Goal: Task Accomplishment & Management: Complete application form

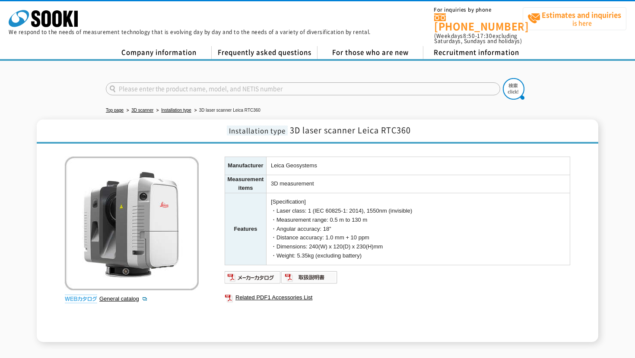
click at [590, 25] on span "Estimates and inquiries is here" at bounding box center [576, 19] width 98 height 22
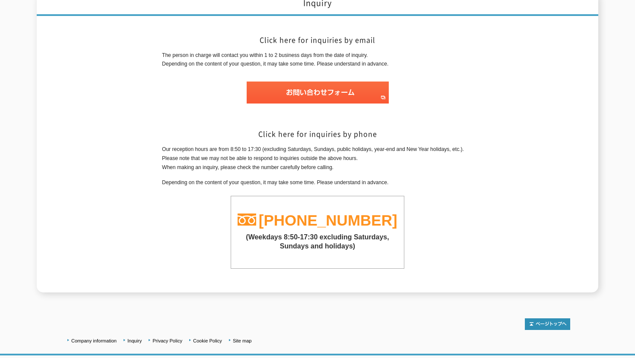
scroll to position [127, 0]
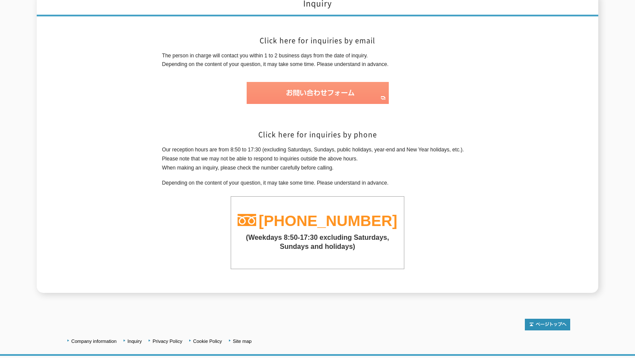
click at [316, 86] on img at bounding box center [318, 93] width 142 height 22
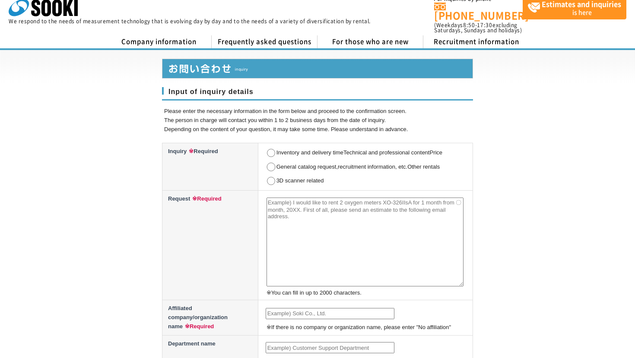
scroll to position [12, 0]
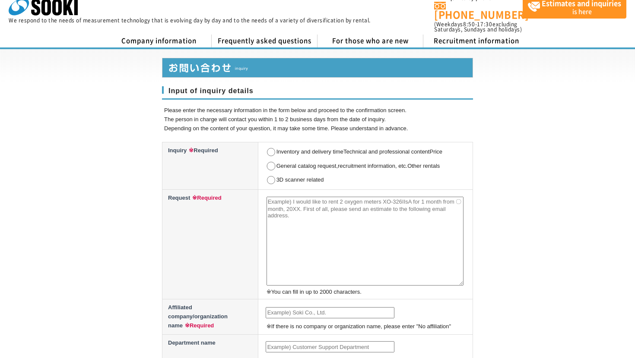
click at [270, 176] on input "3D scanner related" at bounding box center [271, 180] width 11 height 9
radio input "true"
click at [283, 218] on textarea at bounding box center [364, 241] width 197 height 89
click at [269, 206] on textarea "Good day, would like to I" at bounding box center [364, 241] width 197 height 89
click at [307, 206] on textarea "Good day, would like to I" at bounding box center [364, 241] width 197 height 89
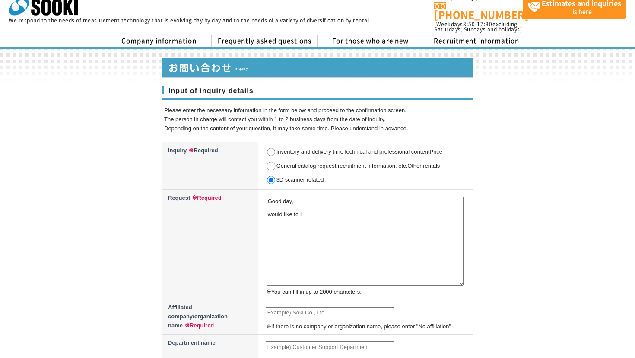
click at [268, 205] on textarea "Good day, would like to I" at bounding box center [364, 241] width 197 height 89
drag, startPoint x: 351, startPoint y: 206, endPoint x: 269, endPoint y: 205, distance: 81.6
click at [269, 205] on textarea "Good day, would like to hire an etc 360 for I" at bounding box center [364, 241] width 197 height 89
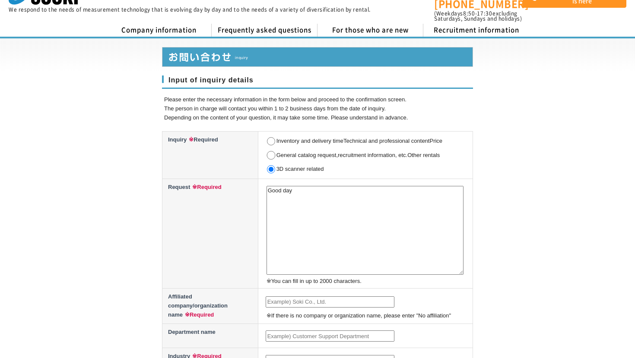
scroll to position [22, 0]
type textarea "G"
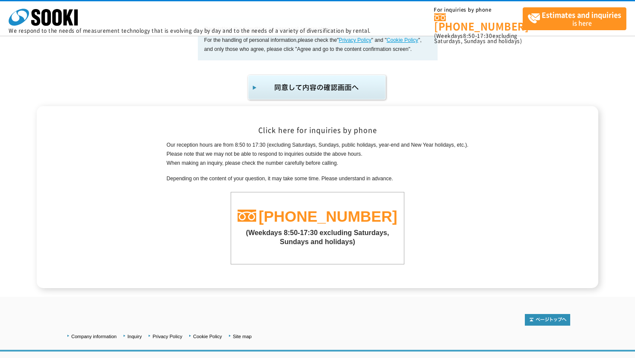
scroll to position [584, 0]
click at [130, 335] on link "Inquiry" at bounding box center [134, 337] width 14 height 5
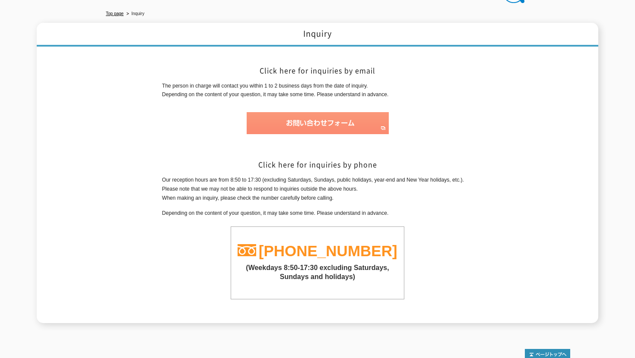
scroll to position [98, 0]
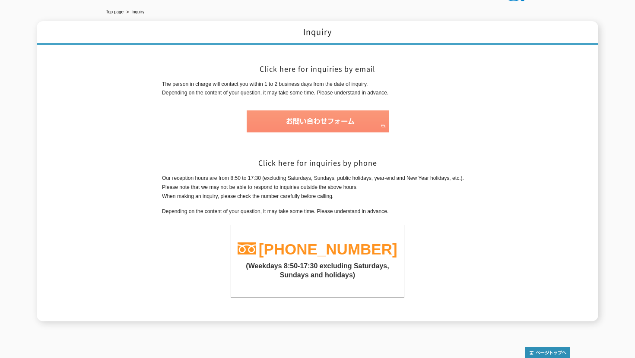
click at [329, 114] on img at bounding box center [318, 122] width 142 height 22
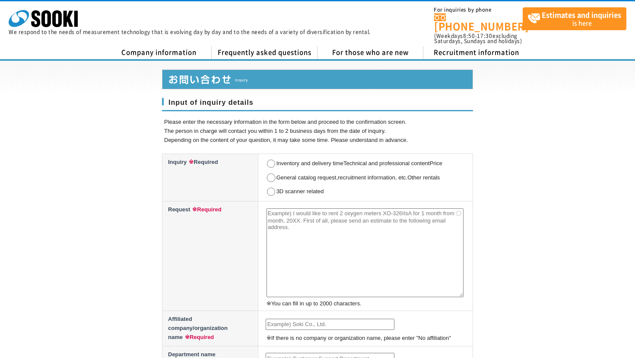
click at [268, 188] on input "3D scanner related" at bounding box center [271, 192] width 11 height 9
radio input "true"
click at [292, 217] on textarea at bounding box center [364, 253] width 197 height 89
click at [321, 209] on textarea "I would like to" at bounding box center [364, 253] width 197 height 89
click at [310, 218] on textarea "I would like to hire 2 RTC 360 scanners from the 14th - 23rd November. Please c…" at bounding box center [364, 253] width 197 height 89
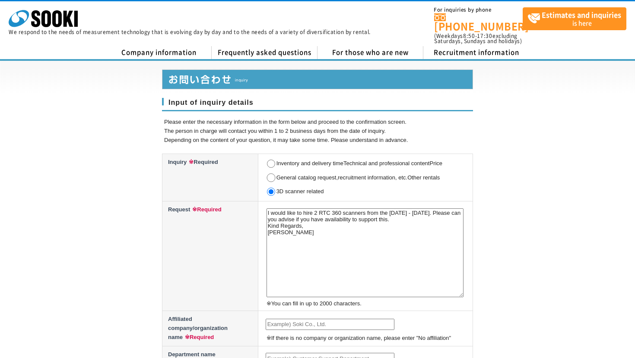
click at [310, 219] on textarea "I would like to hire 2 RTC 360 scanners from the 14th - 23rd November. Please c…" at bounding box center [364, 253] width 197 height 89
click at [308, 225] on textarea "I would like to hire 2 RTC 360 scanners from the 14th - 23rd November. Please c…" at bounding box center [364, 253] width 197 height 89
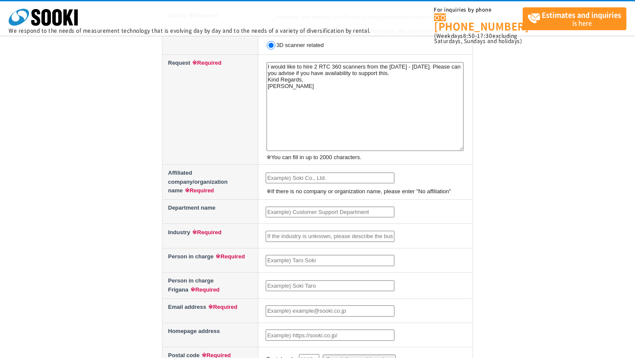
scroll to position [102, 0]
type textarea "I would like to hire 2 RTC 360 scanners from the [DATE] - [DATE]. Please can yo…"
type input "Ataris Ltd"
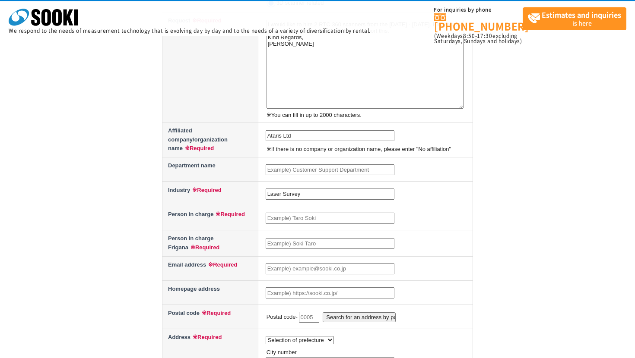
scroll to position [147, 0]
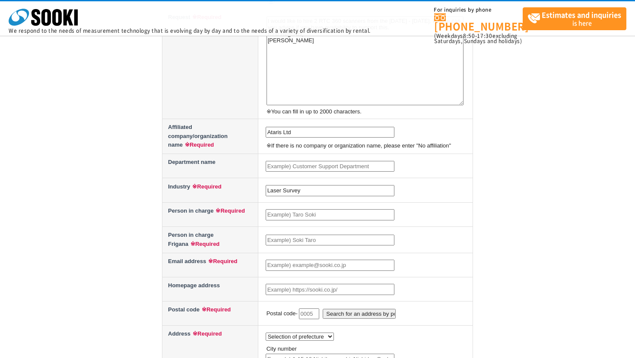
type input "Laser Survey"
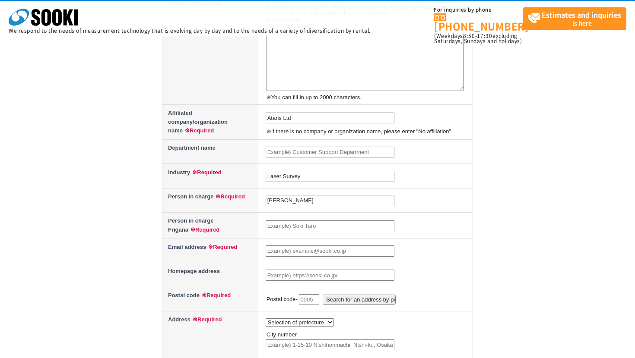
scroll to position [164, 0]
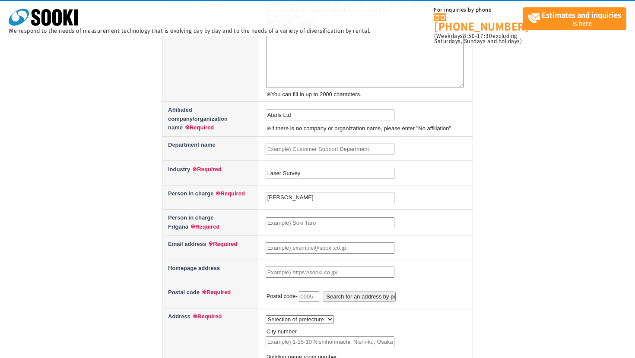
click at [306, 194] on input "Samuel Lee" at bounding box center [330, 197] width 129 height 11
type input "[PERSON_NAME]"
click at [283, 218] on input "text" at bounding box center [330, 223] width 129 height 11
click at [301, 192] on input "[PERSON_NAME]" at bounding box center [330, 197] width 129 height 11
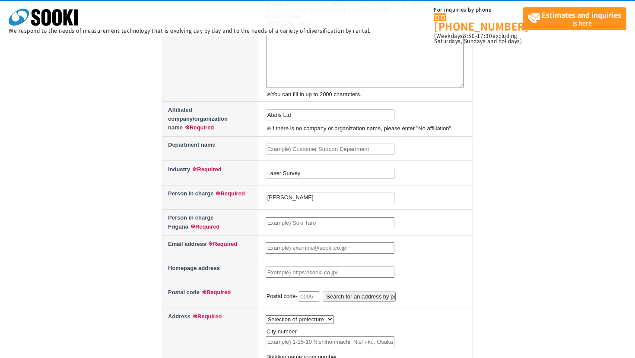
click at [300, 223] on input "text" at bounding box center [330, 223] width 129 height 11
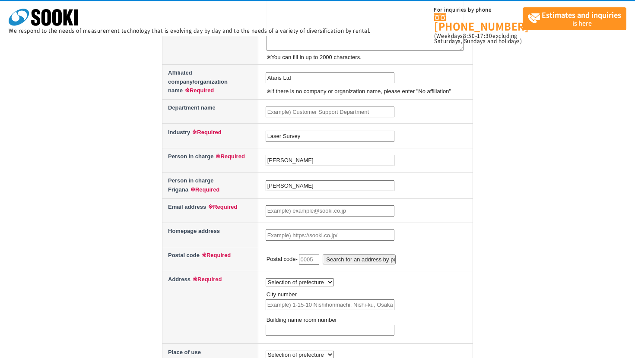
scroll to position [218, 0]
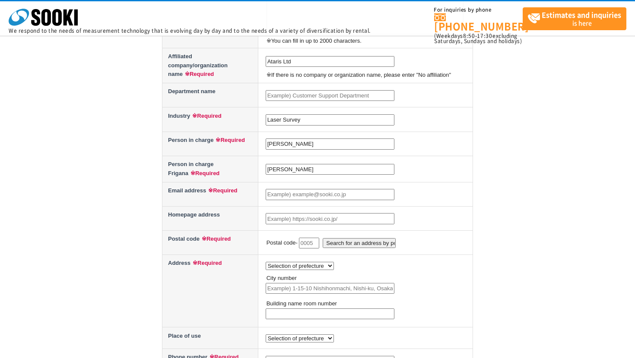
type input "Samue Lee"
type input "[PERSON_NAME][EMAIL_ADDRESS][DOMAIN_NAME]"
click at [348, 241] on input "郵便番号から住所を検索" at bounding box center [358, 243] width 73 height 10
click at [313, 239] on input "text" at bounding box center [309, 243] width 20 height 11
type input "P"
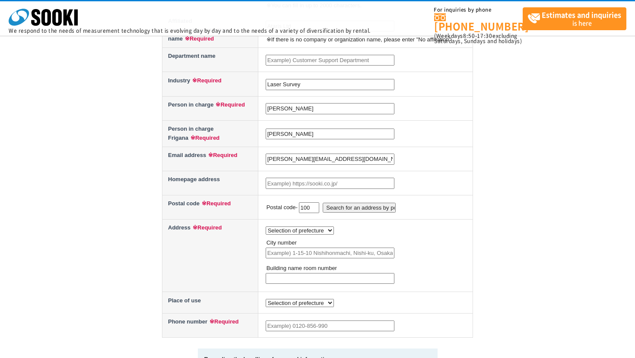
scroll to position [262, 0]
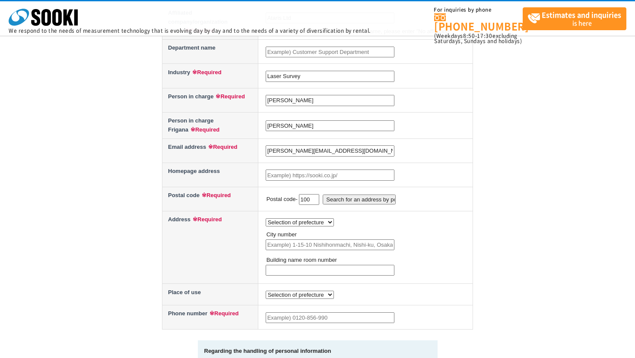
type input "100"
click at [293, 213] on td "Selection of prefecture Hokkaido Aomori Prefecture Iwate Prefecture Miyagi Pref…" at bounding box center [365, 248] width 215 height 73
select select "34"
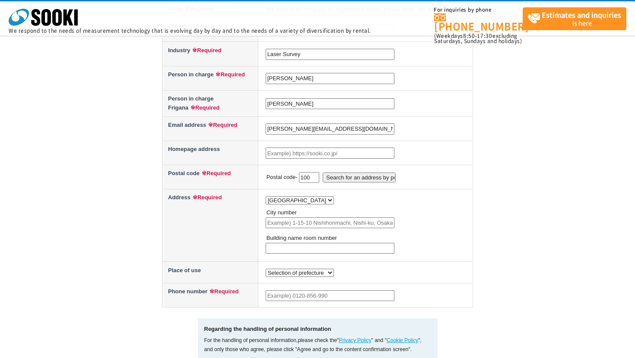
scroll to position [285, 0]
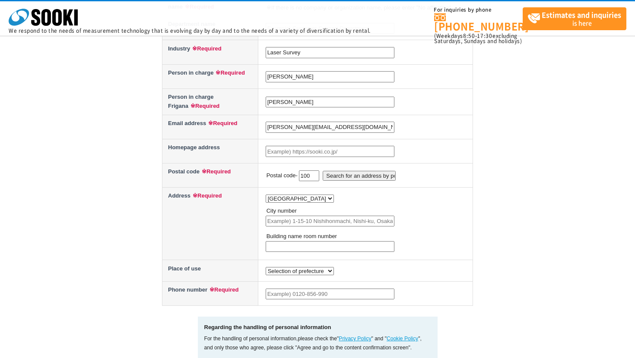
click at [275, 260] on td "Selection of prefecture Undecided place of use Hokkaido Aomori Prefecture Iwate…" at bounding box center [365, 271] width 215 height 22
select select "34"
type input "[PHONE_NUMBER]"
click at [93, 227] on div "Input of inquiry details Please enter the necessary information in the form bel…" at bounding box center [317, 65] width 635 height 670
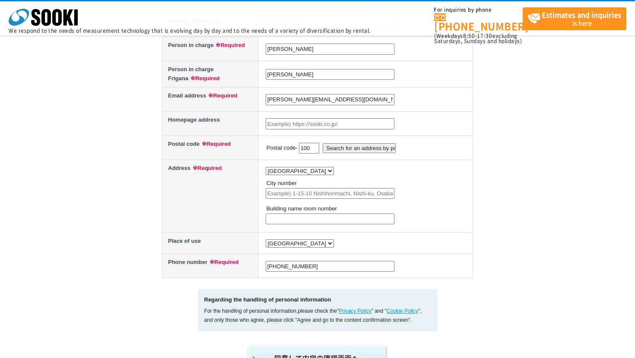
click at [278, 188] on input "text" at bounding box center [330, 193] width 129 height 11
type input "1"
type input "Hotel"
click at [117, 192] on div "Input of inquiry details Please enter the necessary information in the form bel…" at bounding box center [317, 38] width 635 height 670
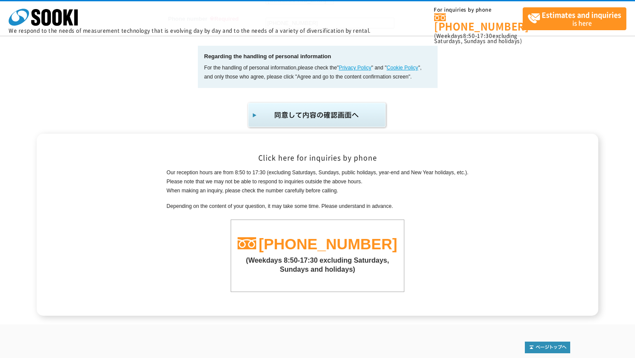
scroll to position [557, 0]
click at [294, 110] on img "submit" at bounding box center [318, 115] width 142 height 28
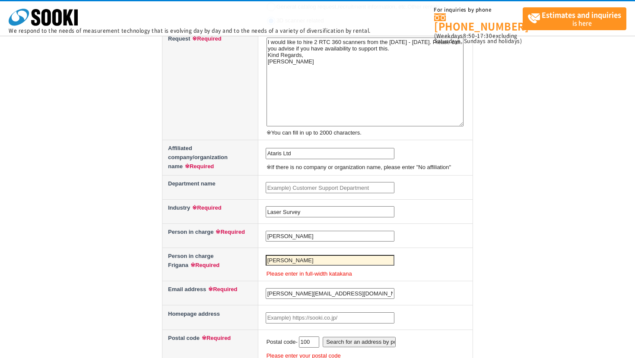
scroll to position [213, 0]
drag, startPoint x: 353, startPoint y: 272, endPoint x: 256, endPoint y: 271, distance: 96.3
click at [256, 271] on tr "Person in charge Frigana ※Required Samue Lee Please enter in full-width katakana" at bounding box center [317, 264] width 310 height 33
click at [256, 271] on th "Person in charge Frigana ※Required" at bounding box center [210, 264] width 96 height 33
drag, startPoint x: 362, startPoint y: 266, endPoint x: 266, endPoint y: 266, distance: 96.3
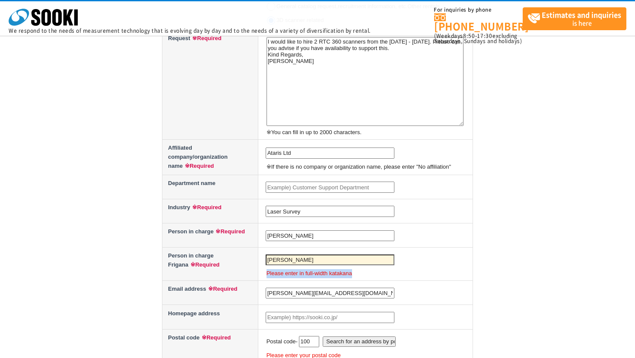
click at [266, 266] on td "Samue Lee Please enter in full-width katakana" at bounding box center [365, 264] width 215 height 33
copy p "Please enter in full-width katakana"
click at [306, 255] on input "Samue Lee" at bounding box center [330, 260] width 129 height 11
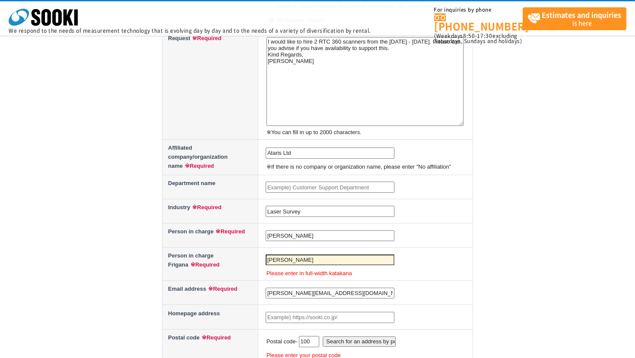
paste input "[PERSON_NAME]"
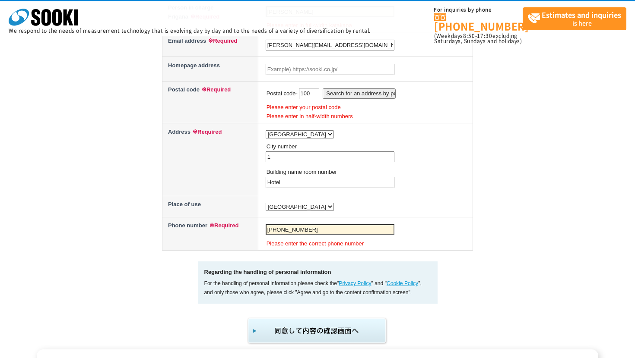
scroll to position [460, 0]
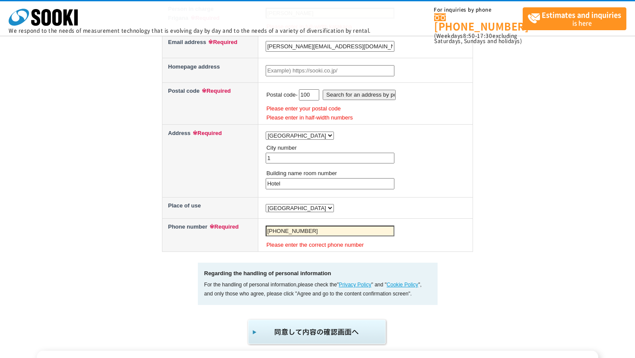
type input "[PERSON_NAME]"
click at [344, 94] on input "郵便番号から住所を検索" at bounding box center [358, 95] width 73 height 10
click at [304, 95] on input "100" at bounding box center [309, 94] width 20 height 11
click at [311, 94] on input "100" at bounding box center [309, 94] width 20 height 11
type input "1001"
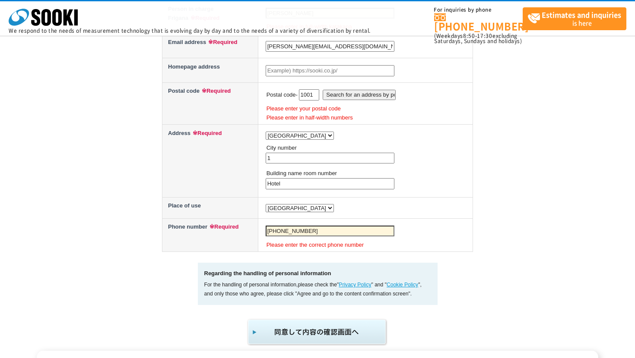
click at [311, 328] on img "submit" at bounding box center [318, 332] width 142 height 28
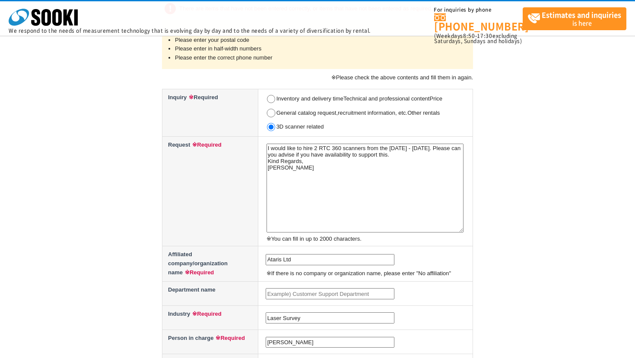
scroll to position [114, 0]
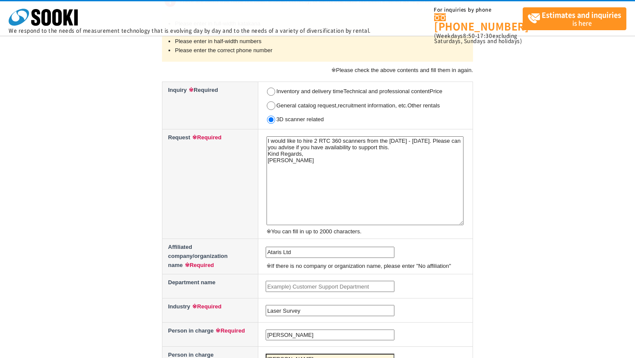
drag, startPoint x: 300, startPoint y: 172, endPoint x: 262, endPoint y: 133, distance: 55.0
click at [262, 133] on td "I would like to hire 2 RTC 360 scanners from the [DATE] - [DATE]. Please can yo…" at bounding box center [365, 184] width 215 height 110
